Goal: Information Seeking & Learning: Find specific fact

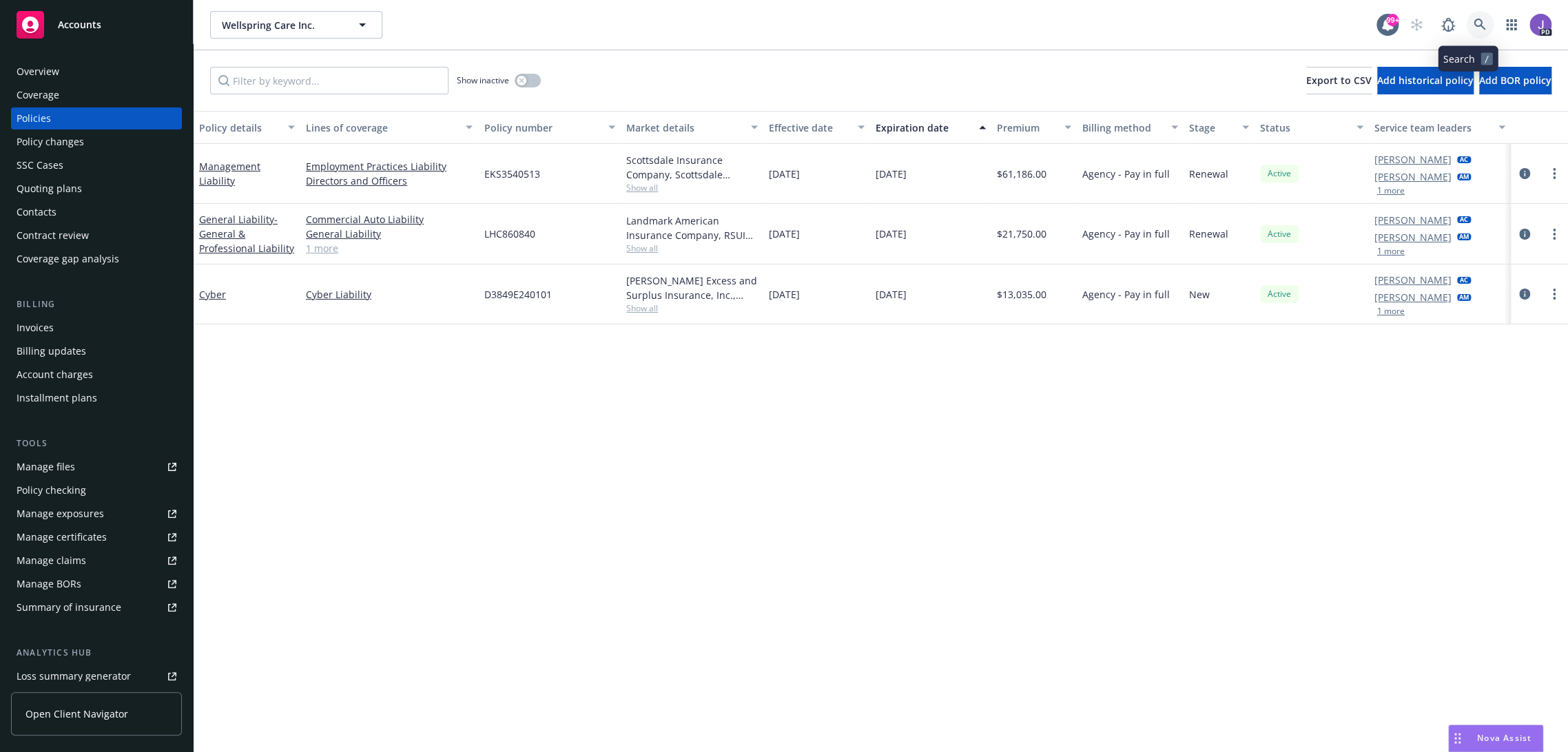
click at [1466, 26] on link at bounding box center [1479, 25] width 28 height 28
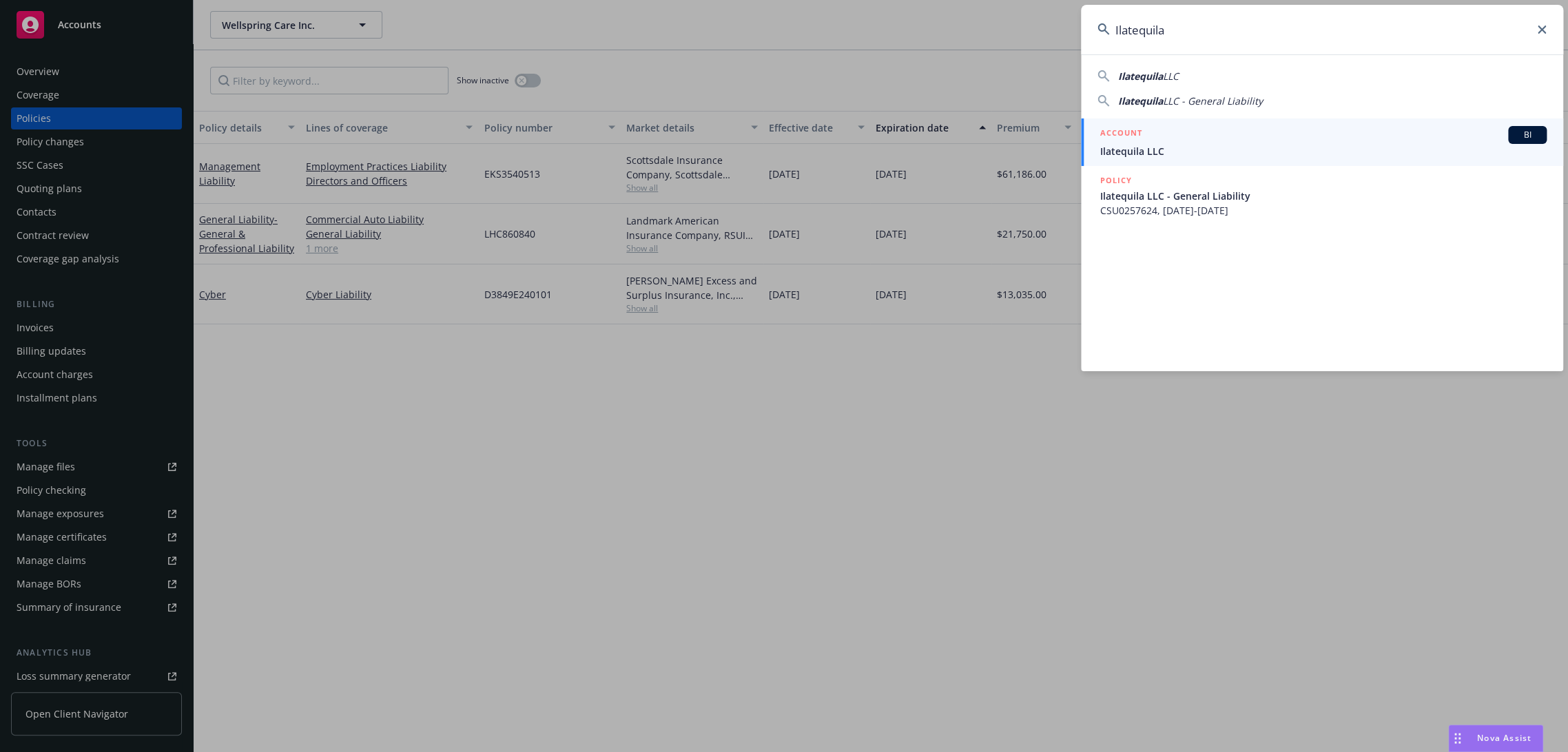
type input "Ilatequila"
click at [1153, 136] on div "ACCOUNT BI" at bounding box center [1323, 135] width 446 height 18
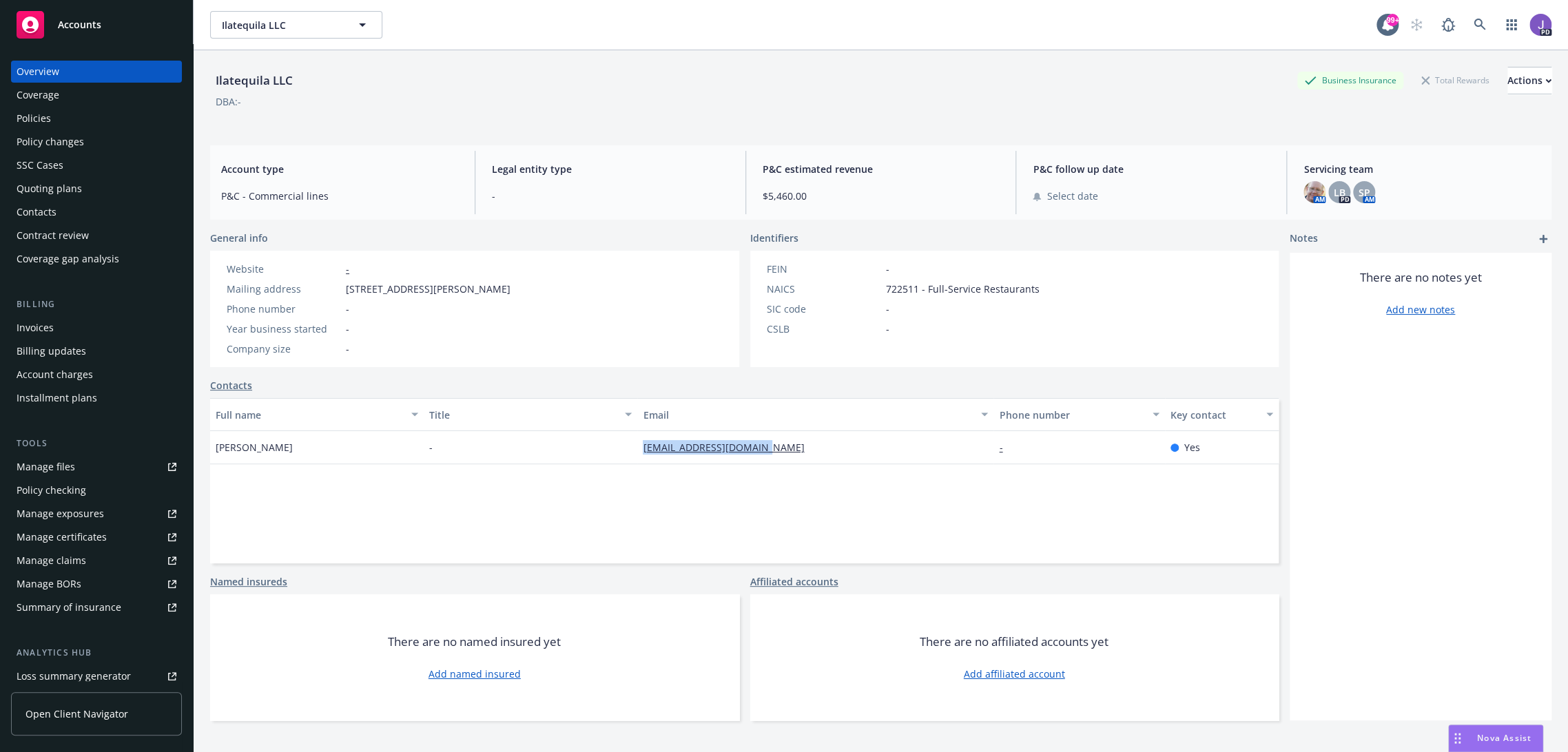
drag, startPoint x: 780, startPoint y: 441, endPoint x: 625, endPoint y: 444, distance: 155.0
click at [625, 444] on div "[PERSON_NAME] - [EMAIL_ADDRESS][DOMAIN_NAME] - Yes" at bounding box center [744, 448] width 1069 height 33
copy div "[EMAIL_ADDRESS][DOMAIN_NAME]"
drag, startPoint x: 297, startPoint y: 454, endPoint x: 210, endPoint y: 456, distance: 87.0
click at [210, 456] on div "[PERSON_NAME]" at bounding box center [316, 448] width 214 height 33
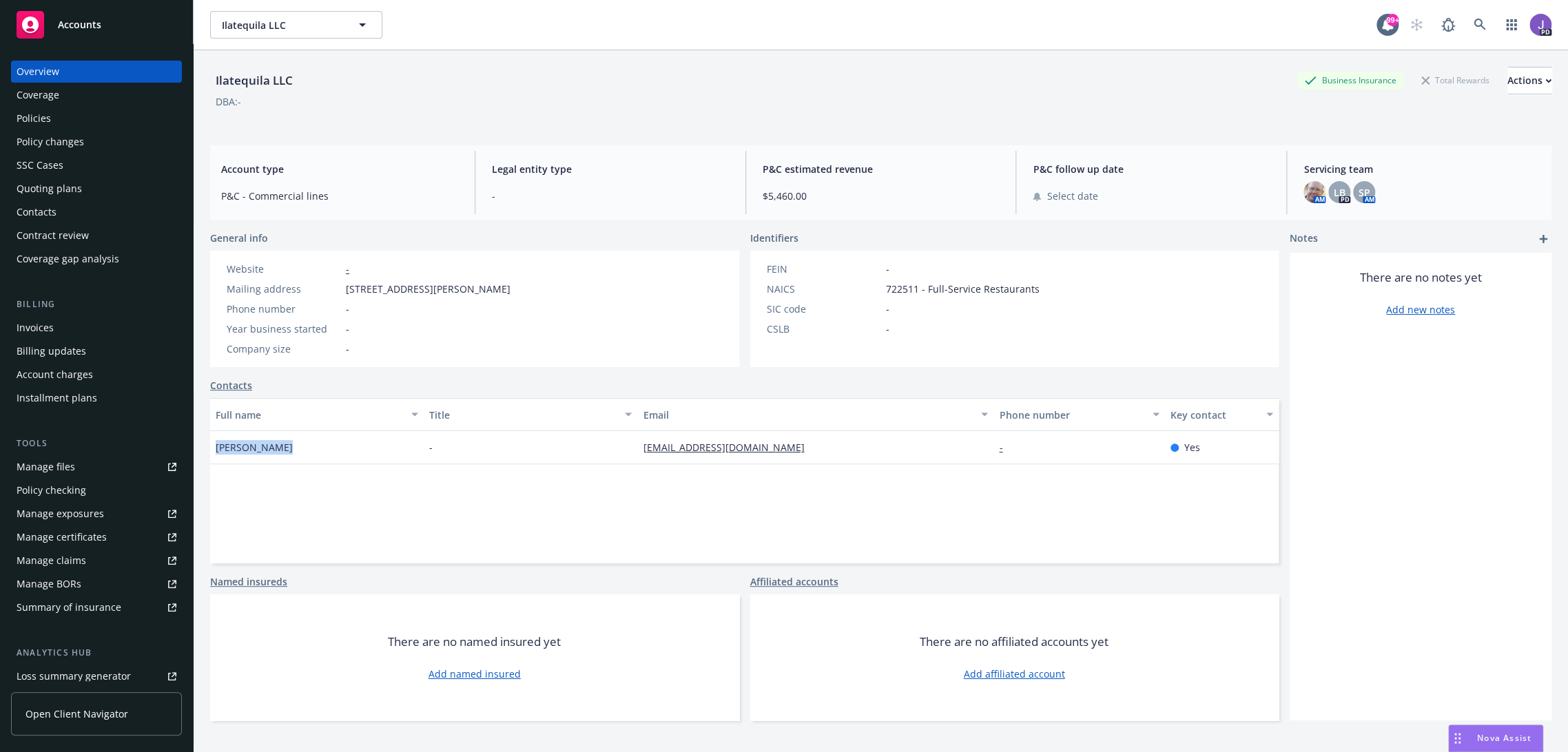
copy span "[PERSON_NAME]"
click at [560, 86] on div "Ilatequila LLC Business Insurance Total Rewards Actions" at bounding box center [881, 81] width 1341 height 28
click at [1473, 19] on icon at bounding box center [1479, 25] width 13 height 13
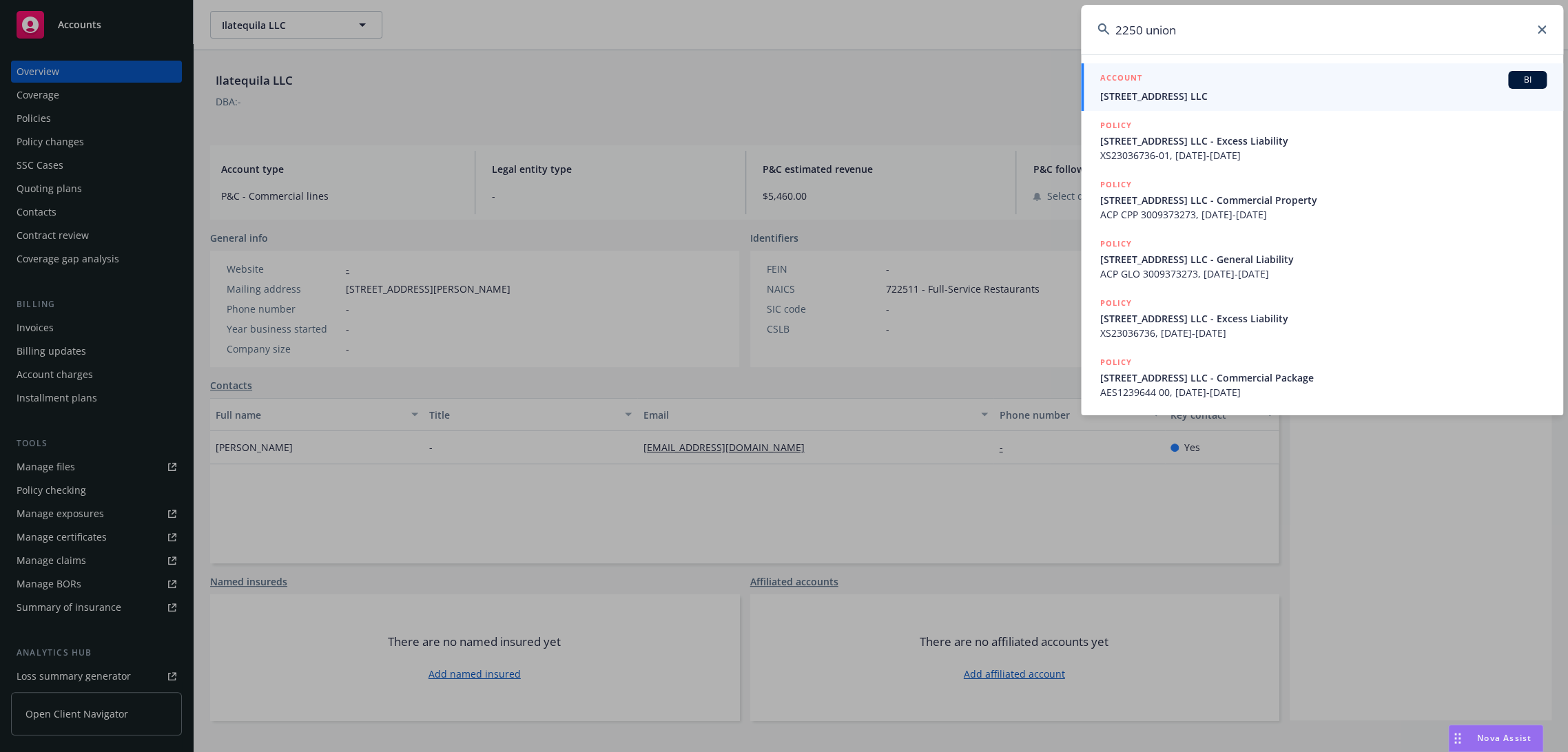
type input "2250 union"
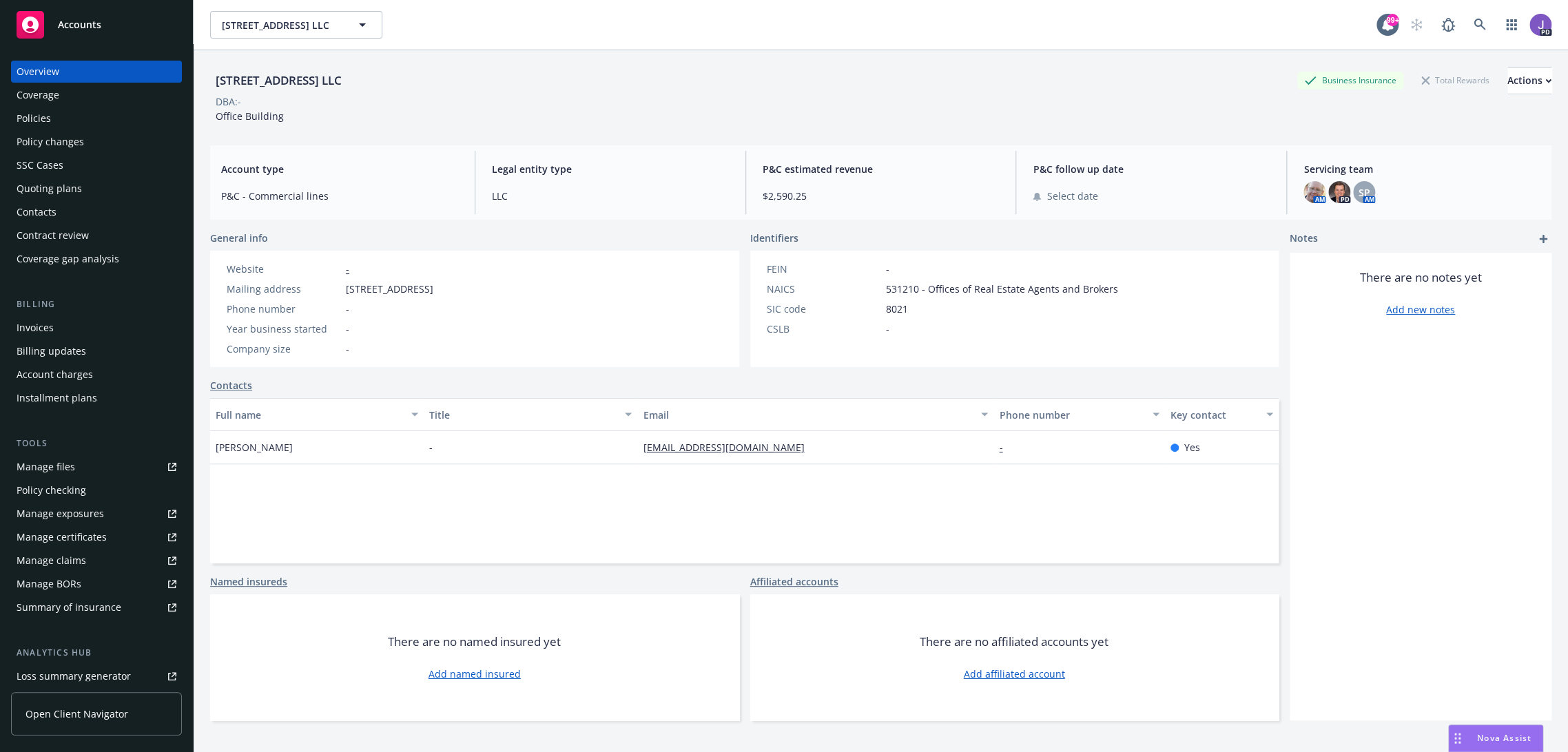
click at [55, 124] on div "Policies" at bounding box center [97, 118] width 160 height 22
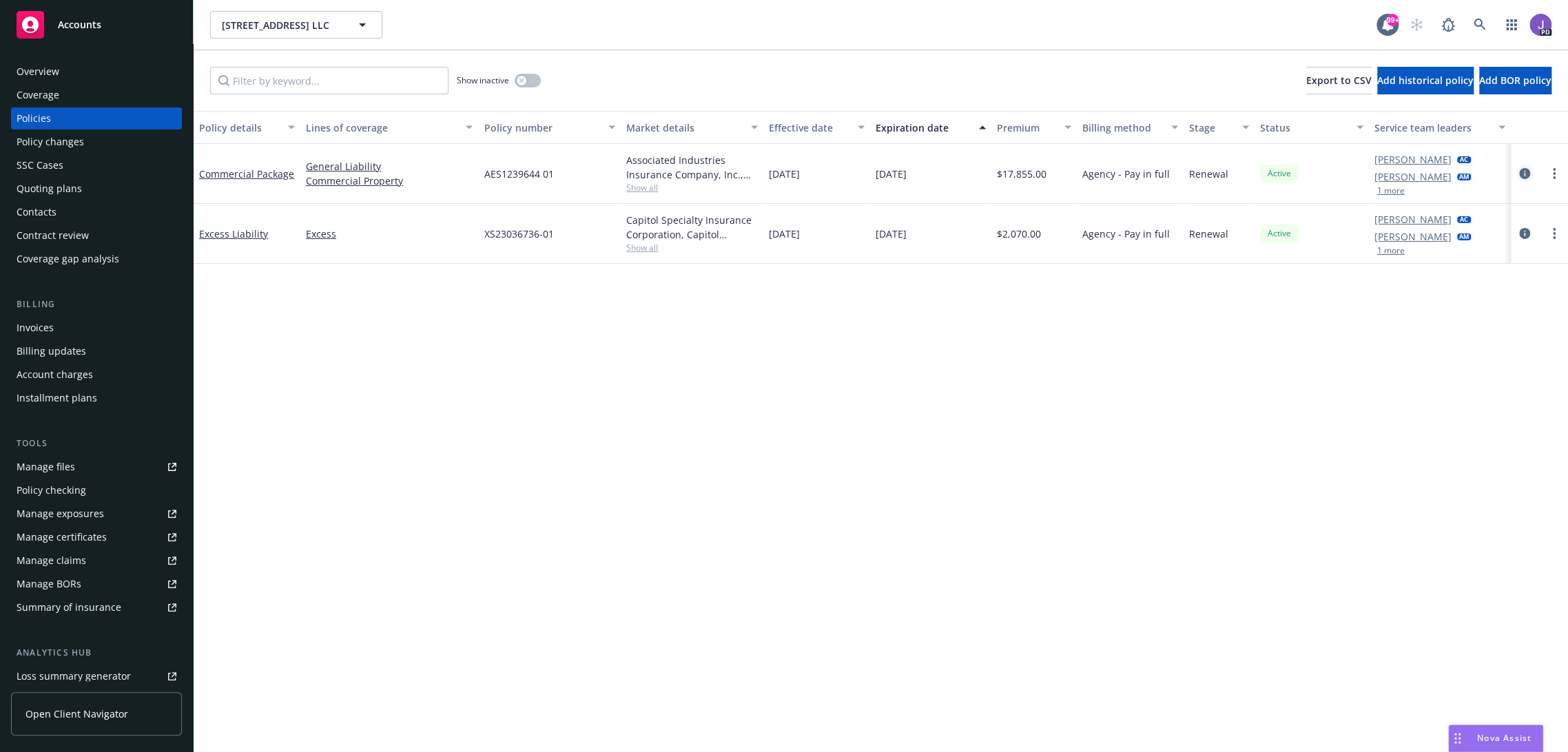
click at [1519, 173] on icon "circleInformation" at bounding box center [1524, 173] width 11 height 11
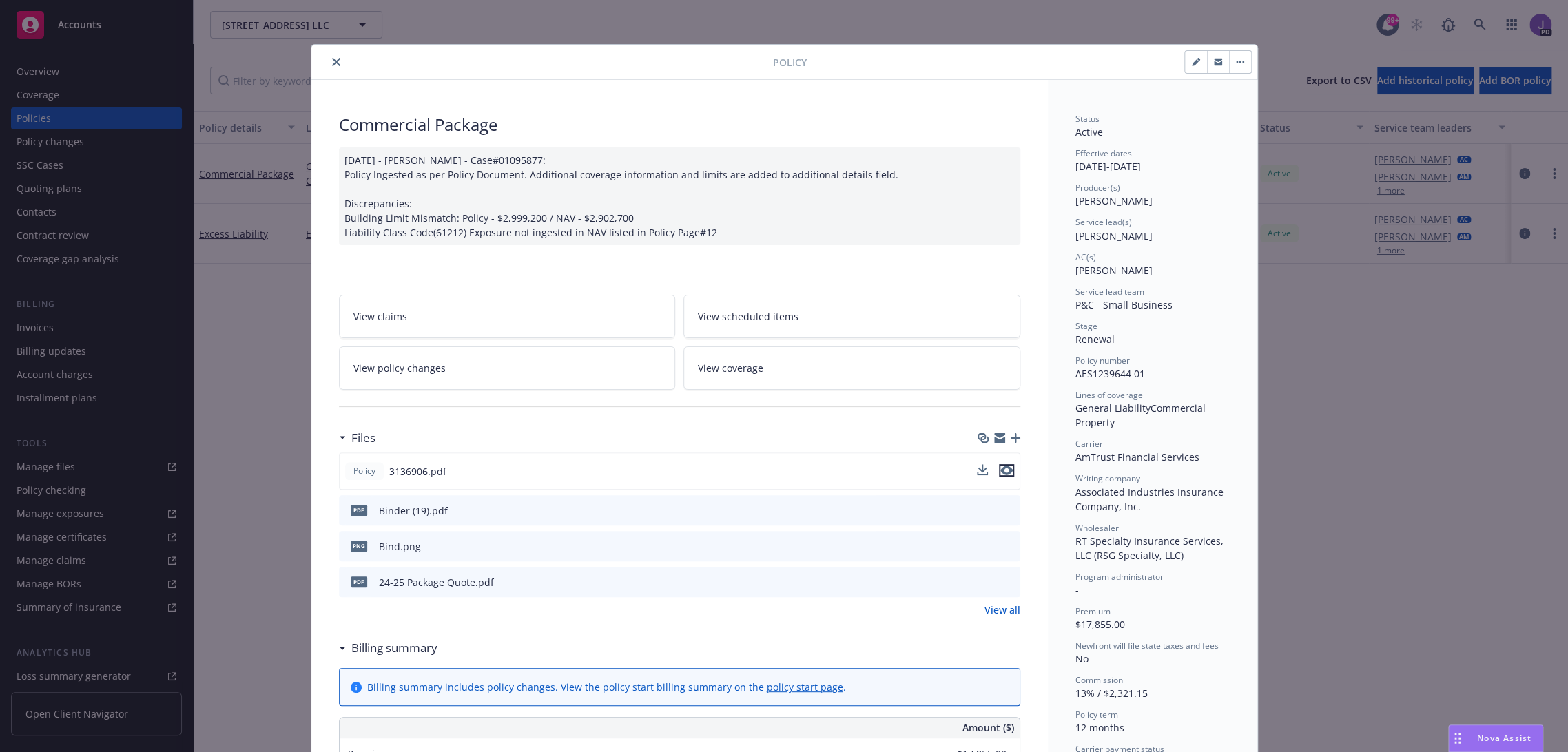
click at [1000, 470] on icon "preview file" at bounding box center [1006, 470] width 13 height 10
click at [332, 64] on icon "close" at bounding box center [336, 62] width 8 height 8
